Goal: Navigation & Orientation: Find specific page/section

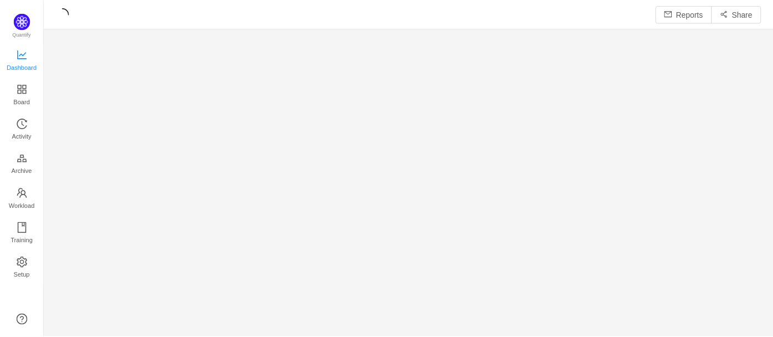
scroll to position [320, 700]
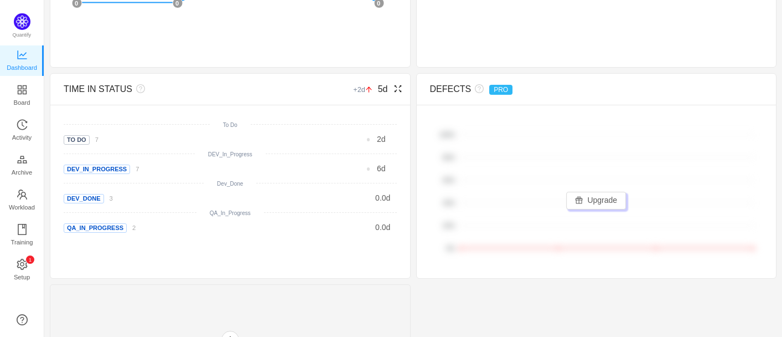
scroll to position [514, 0]
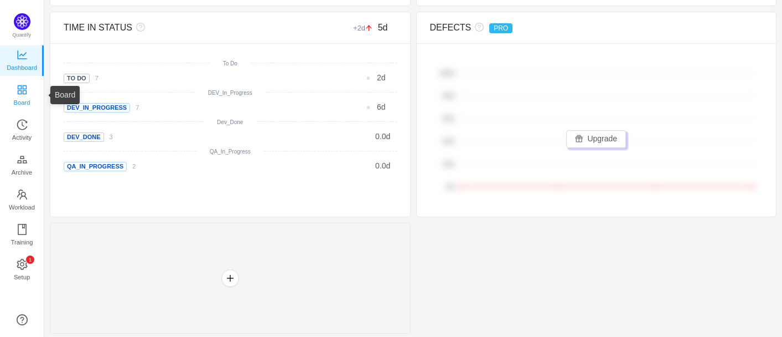
click at [25, 97] on span "Board" at bounding box center [22, 102] width 17 height 22
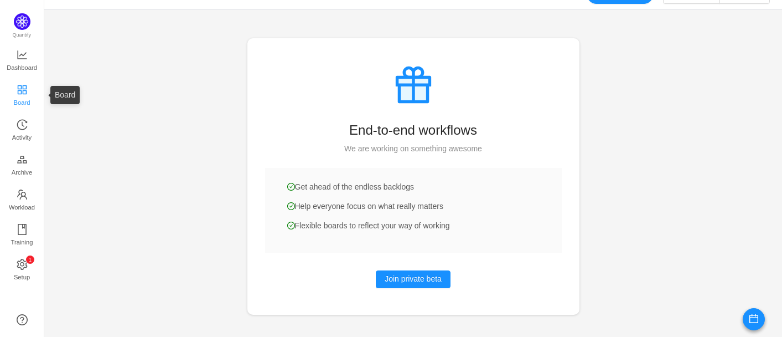
scroll to position [19, 0]
click at [28, 28] on span "Quantify" at bounding box center [24, 25] width 20 height 25
